Goal: Transaction & Acquisition: Download file/media

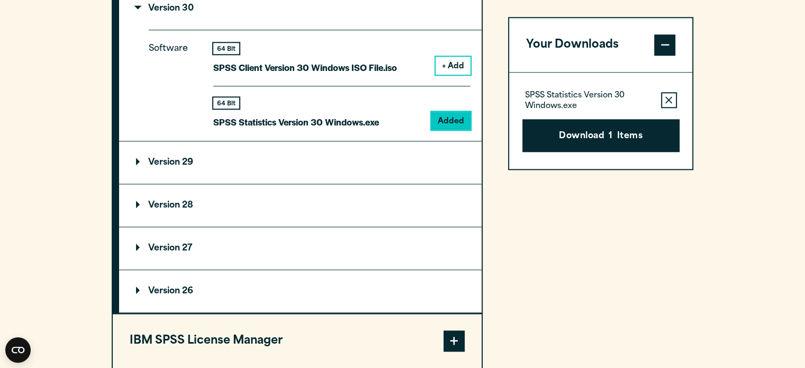
scroll to position [1164, 0]
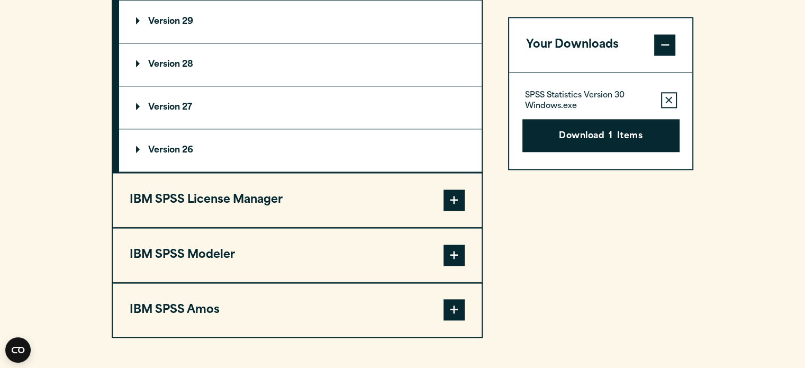
click at [332, 179] on button "IBM SPSS License Manager" at bounding box center [297, 200] width 369 height 54
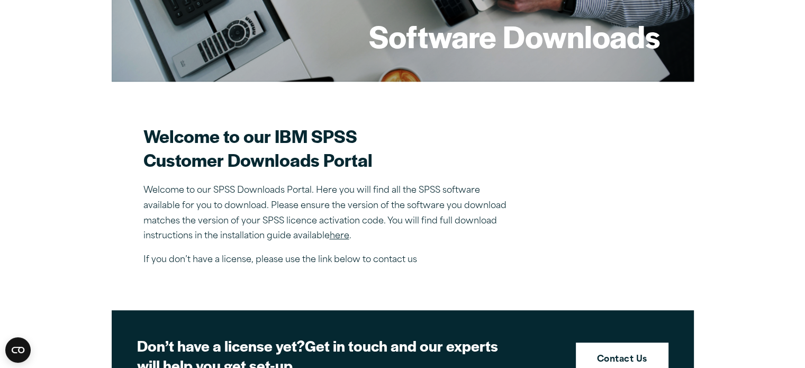
scroll to position [212, 0]
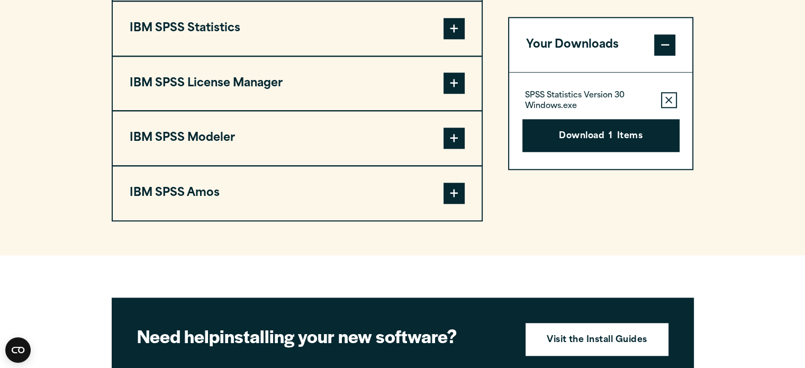
scroll to position [847, 0]
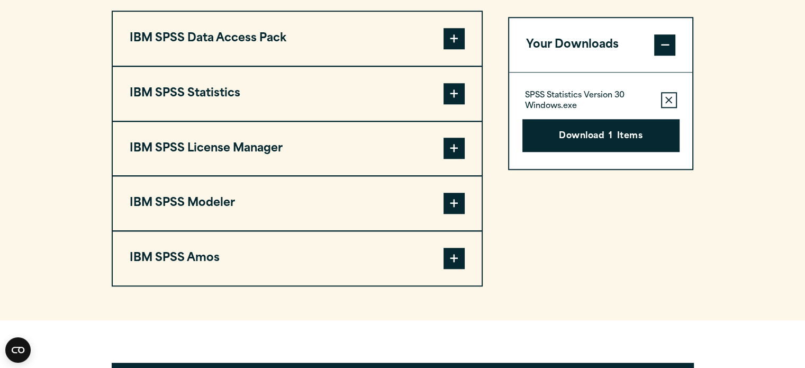
click at [385, 86] on button "IBM SPSS Statistics" at bounding box center [297, 94] width 369 height 54
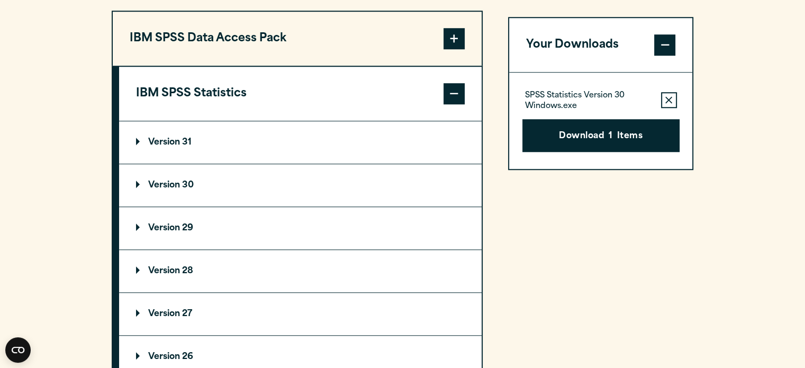
click at [223, 182] on summary "Version 30" at bounding box center [300, 185] width 362 height 42
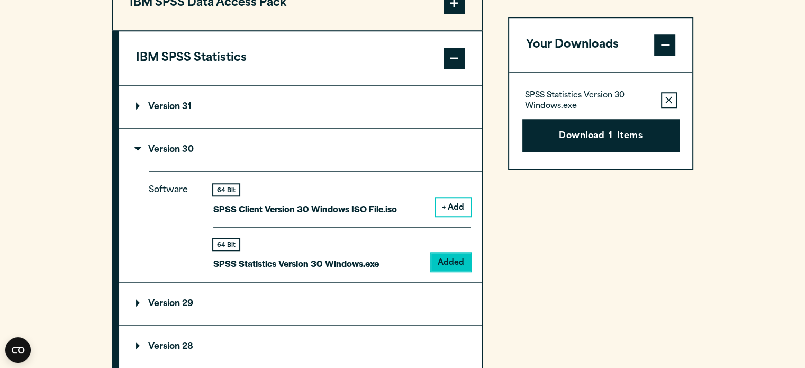
scroll to position [900, 0]
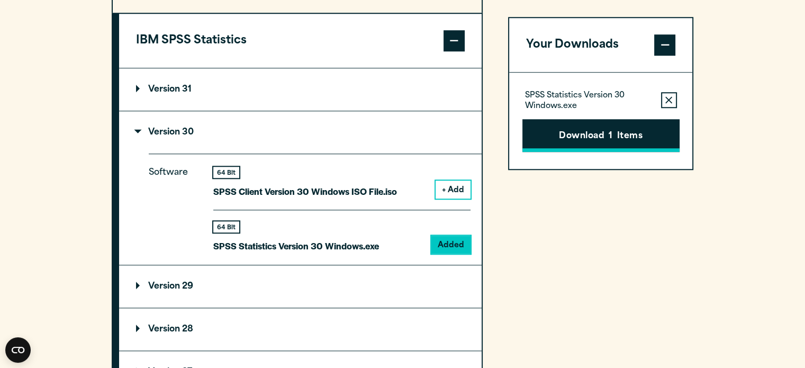
click at [609, 130] on span "1" at bounding box center [611, 137] width 4 height 14
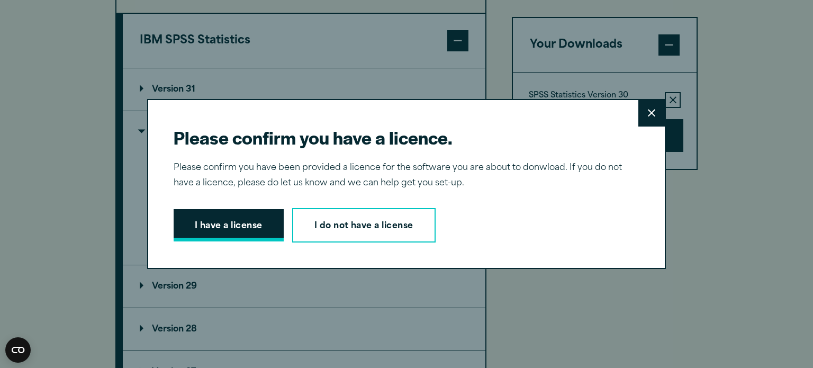
click at [231, 229] on button "I have a license" at bounding box center [229, 225] width 110 height 33
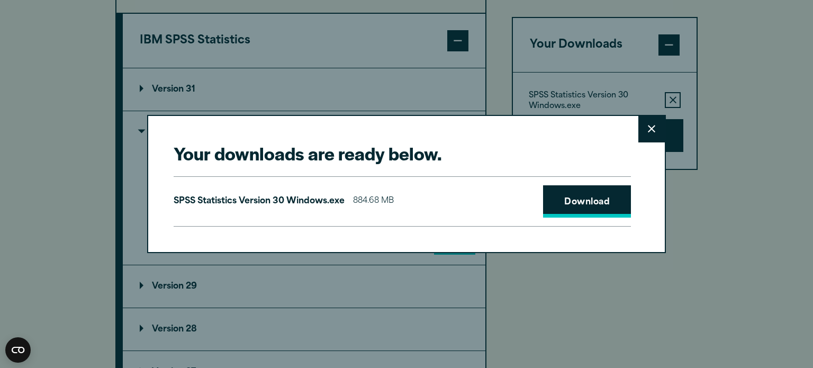
click at [573, 207] on link "Download" at bounding box center [587, 201] width 88 height 33
click at [648, 128] on icon at bounding box center [651, 129] width 7 height 8
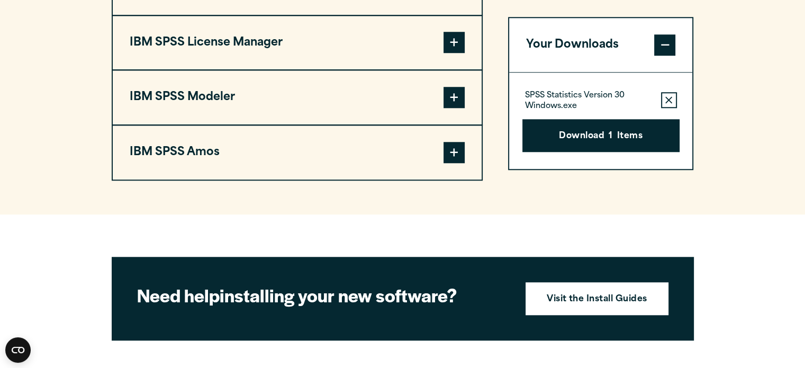
scroll to position [900, 0]
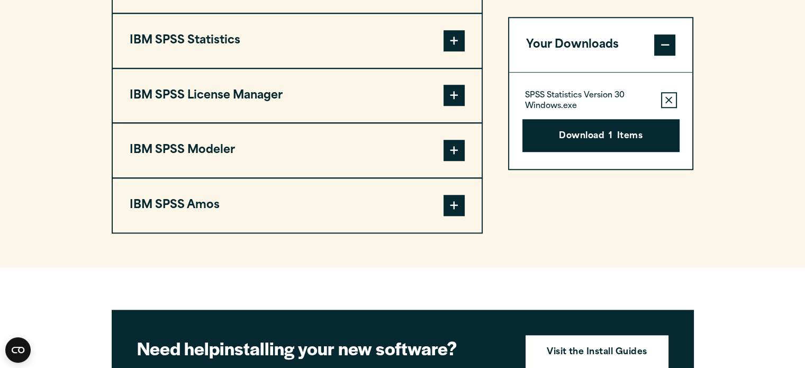
click at [340, 47] on button "IBM SPSS Statistics" at bounding box center [297, 41] width 369 height 54
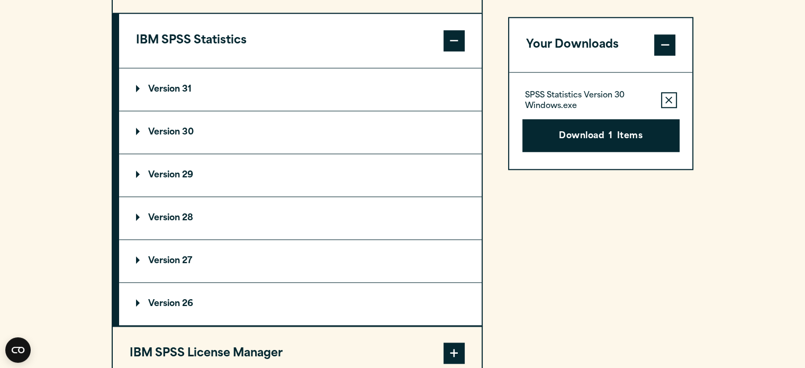
click at [199, 163] on summary "Version 29" at bounding box center [300, 175] width 362 height 42
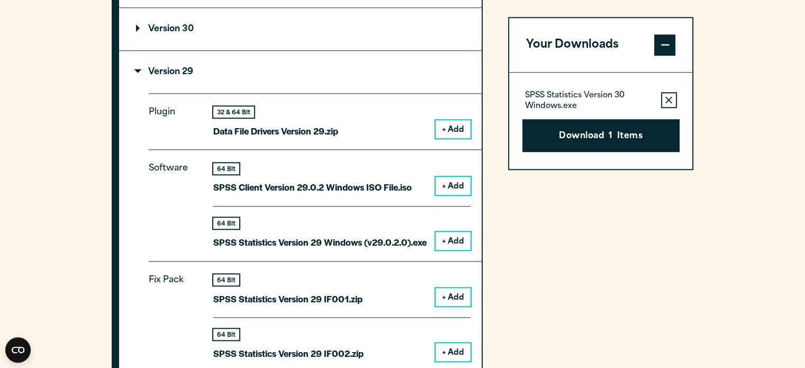
scroll to position [1005, 0]
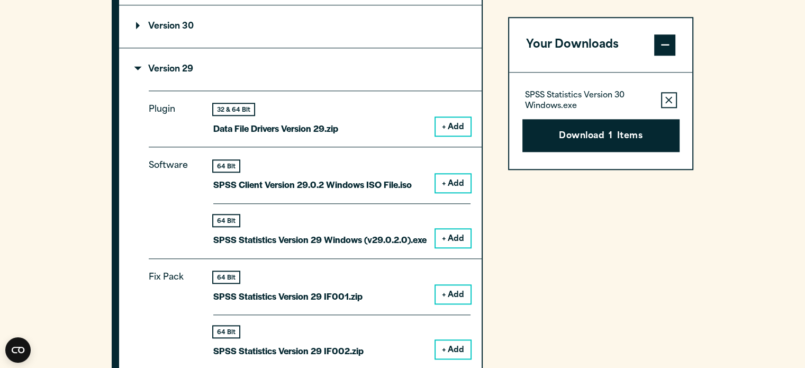
click at [441, 238] on button "+ Add" at bounding box center [453, 238] width 35 height 18
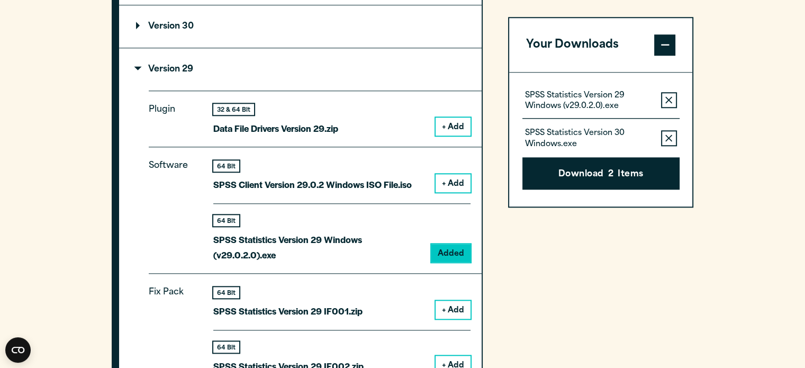
click at [669, 142] on button "Remove this item from your software download list" at bounding box center [669, 138] width 16 height 16
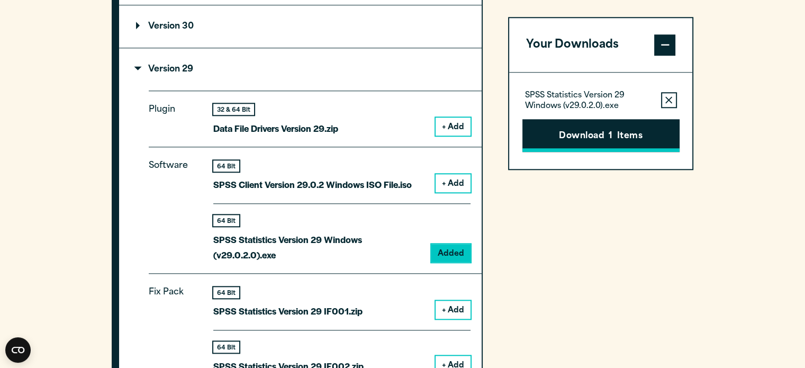
click at [624, 139] on button "Download 1 Items" at bounding box center [600, 135] width 157 height 33
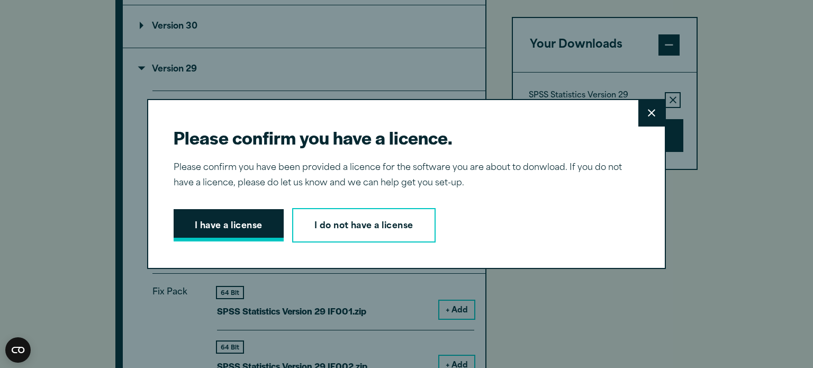
click at [183, 229] on button "I have a license" at bounding box center [229, 225] width 110 height 33
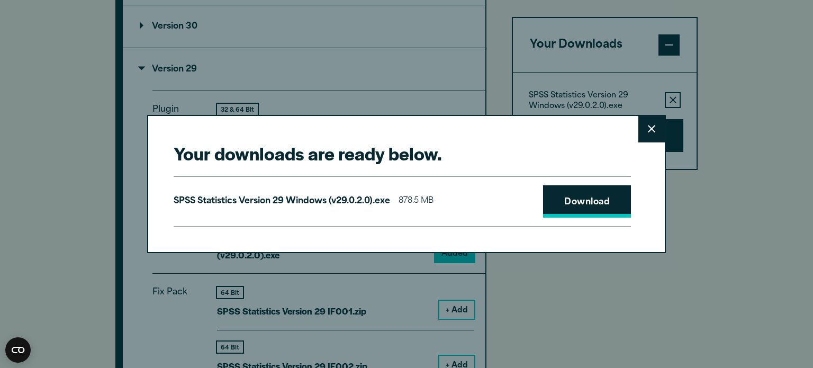
click at [561, 200] on link "Download" at bounding box center [587, 201] width 88 height 33
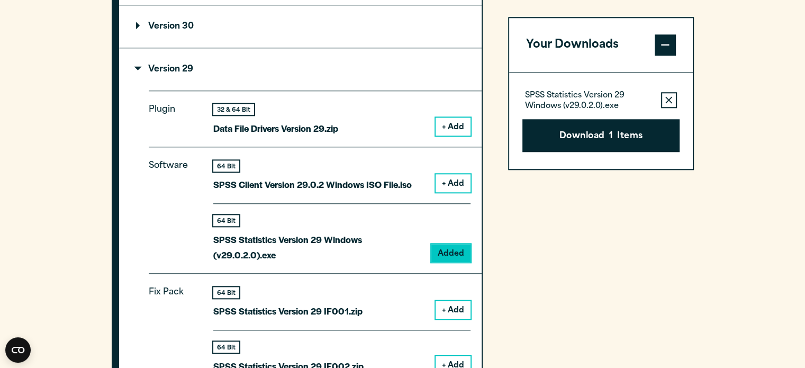
click at [781, 23] on div "Your downloads are ready below. Close SPSS Statistics Version 29 Windows (v29.0…" at bounding box center [402, 184] width 805 height 368
drag, startPoint x: 773, startPoint y: 0, endPoint x: 709, endPoint y: 182, distance: 192.3
